Goal: Task Accomplishment & Management: Manage account settings

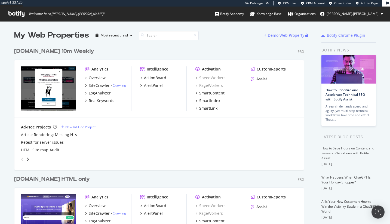
click at [147, 45] on div "[DOMAIN_NAME] 10m Weekly Pro Analytics Overview SiteCrawler - Crawling LogAnaly…" at bounding box center [161, 105] width 294 height 128
click at [162, 36] on input at bounding box center [169, 36] width 60 height 10
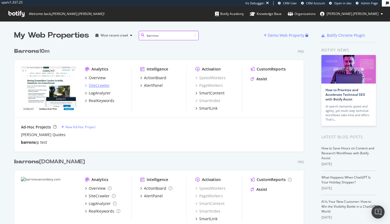
type input "barrons"
click at [104, 86] on div "SiteCrawler" at bounding box center [99, 85] width 21 height 5
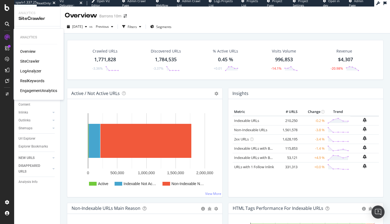
click at [28, 70] on div "LogAnalyzer" at bounding box center [30, 70] width 21 height 5
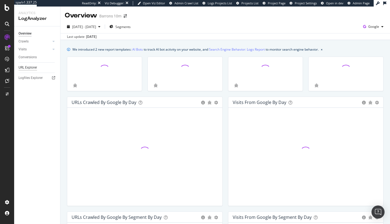
click at [32, 68] on div "URL Explorer" at bounding box center [28, 68] width 19 height 6
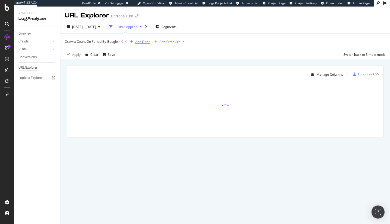
click at [140, 39] on div "Add Filter" at bounding box center [142, 41] width 14 height 5
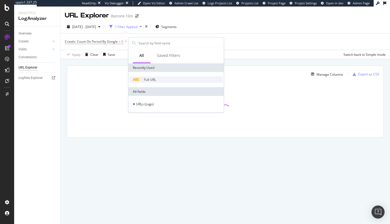
click at [142, 80] on div at bounding box center [142, 79] width 0 height 3
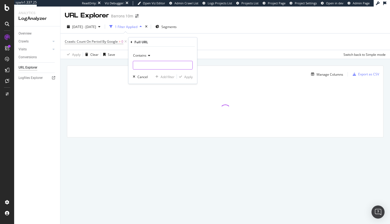
click at [141, 67] on input "text" at bounding box center [162, 65] width 59 height 9
type input "%mod"
click at [190, 77] on div "Apply" at bounding box center [188, 76] width 8 height 5
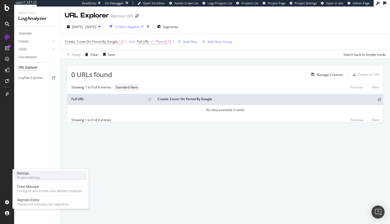
click at [27, 179] on div "Project settings" at bounding box center [28, 178] width 23 height 4
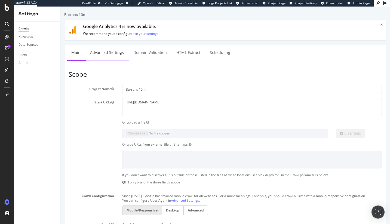
click at [96, 57] on link "Advanced Settings" at bounding box center [107, 52] width 42 height 15
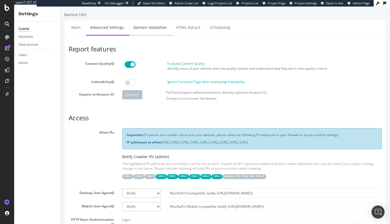
click at [133, 28] on link "Domain Validation" at bounding box center [150, 27] width 42 height 15
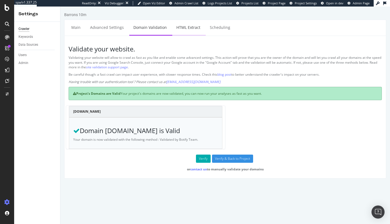
click at [184, 26] on link "HTML Extract" at bounding box center [188, 27] width 32 height 15
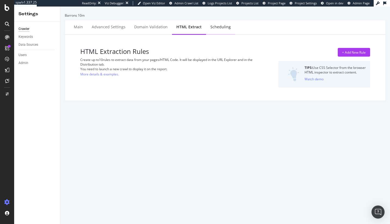
click at [211, 26] on div "Scheduling" at bounding box center [220, 26] width 20 height 5
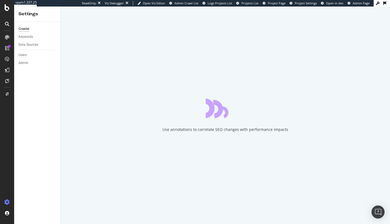
click at [75, 32] on div "Use annotations to correlate SEO changes with performance impacts" at bounding box center [225, 116] width 330 height 218
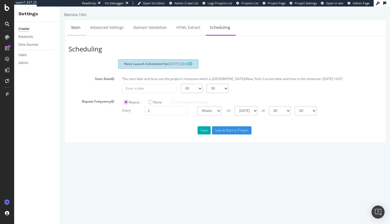
click at [77, 30] on link "Main" at bounding box center [75, 27] width 17 height 15
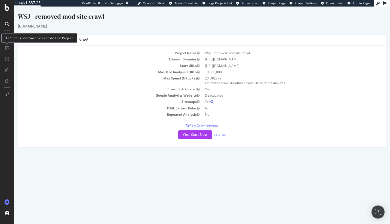
click at [210, 125] on p "View Crawl Settings" at bounding box center [202, 125] width 360 height 5
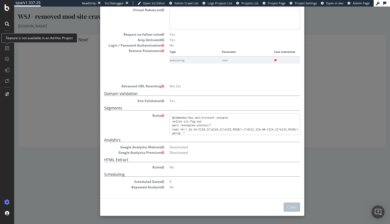
scroll to position [451, 0]
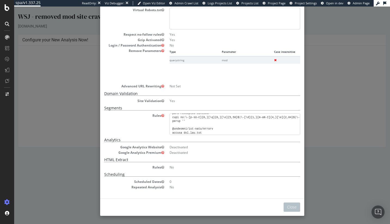
click at [349, 135] on div "× Close Project Settings Main Project Name WSJ - removed mod site crawl Start U…" at bounding box center [202, 116] width 376 height 218
